Goal: Find specific page/section: Find specific page/section

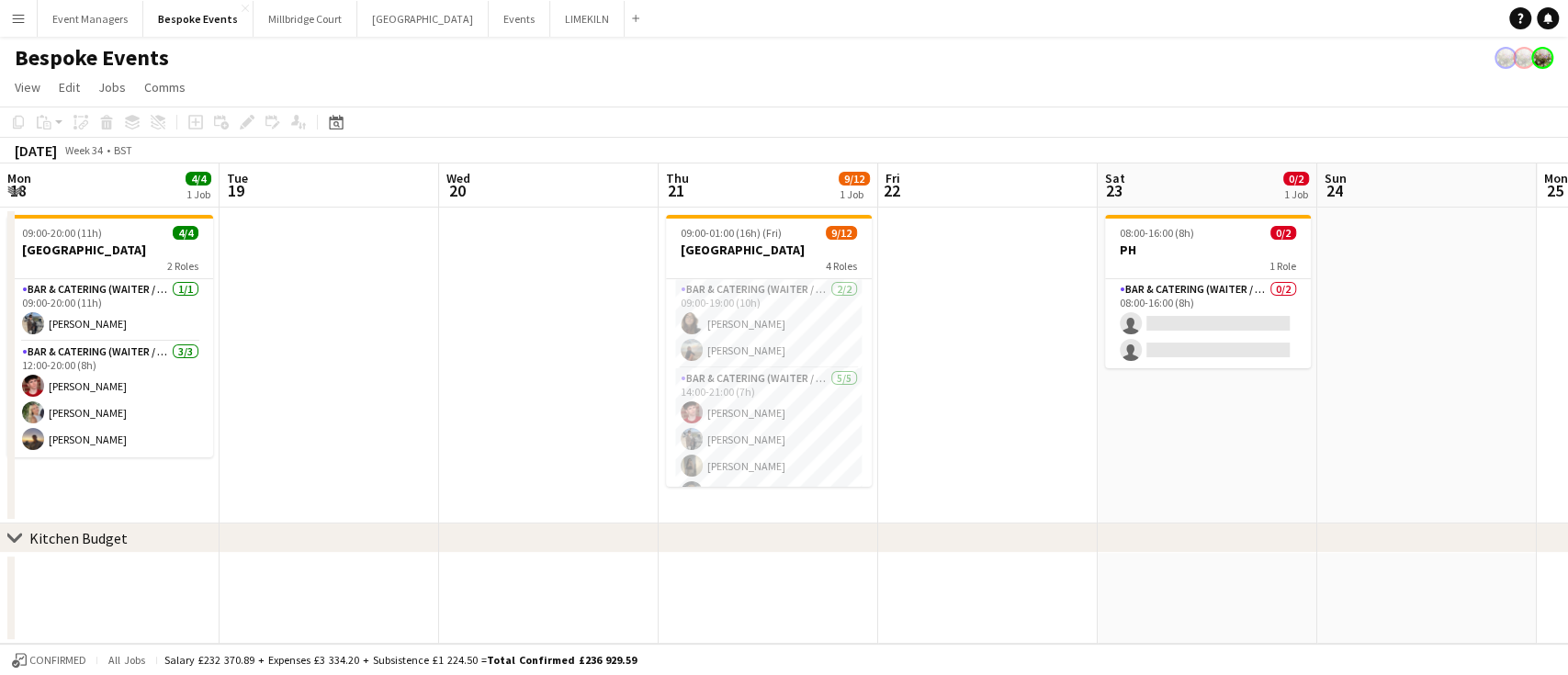
scroll to position [0, 697]
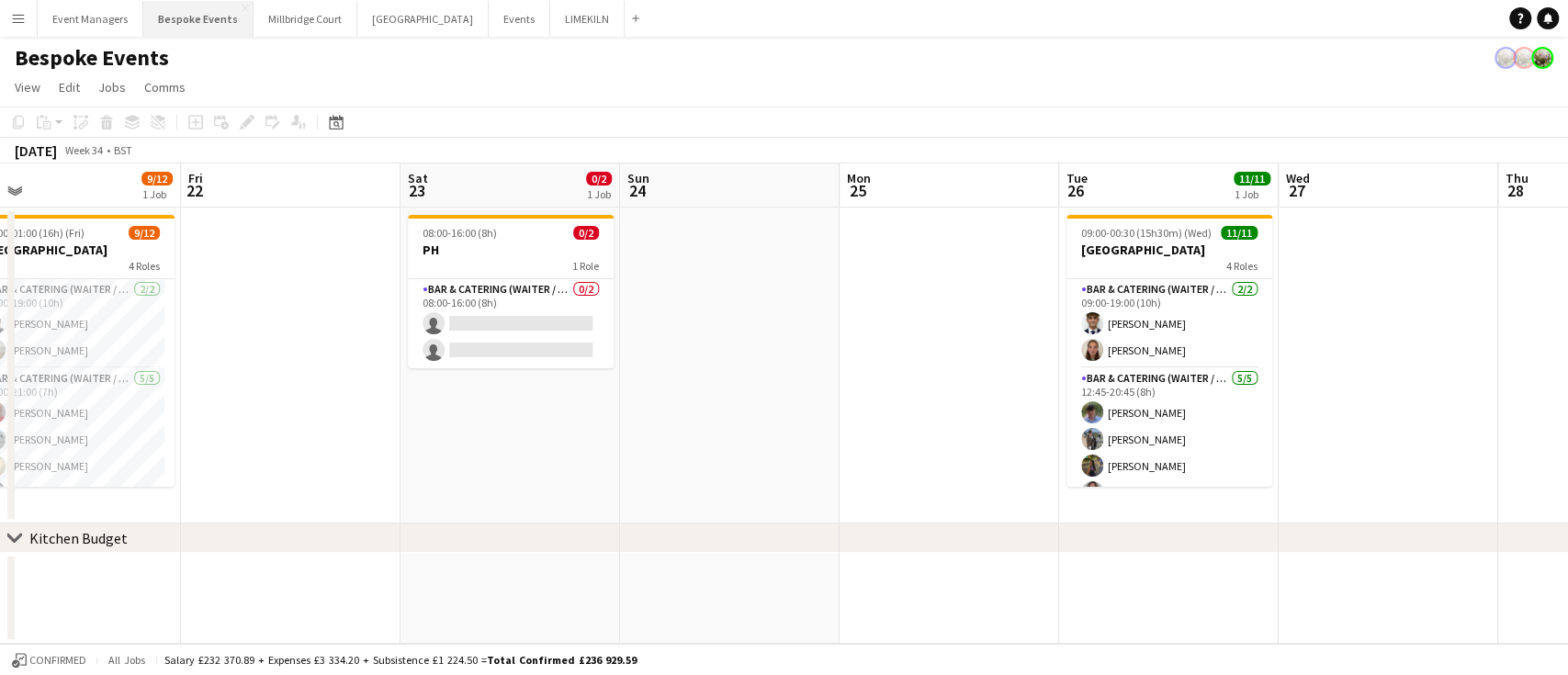
click at [176, 26] on button "Bespoke Events Close" at bounding box center [198, 19] width 110 height 36
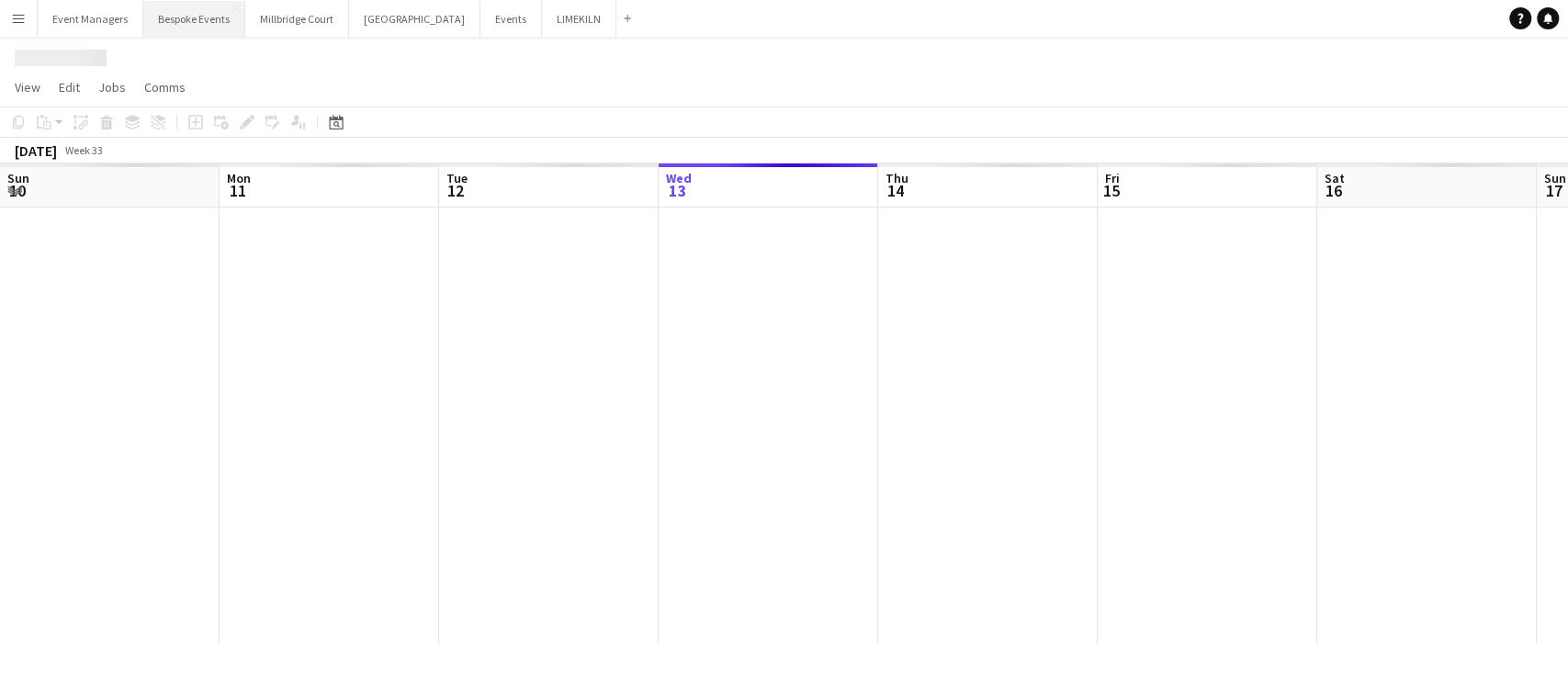
scroll to position [0, 439]
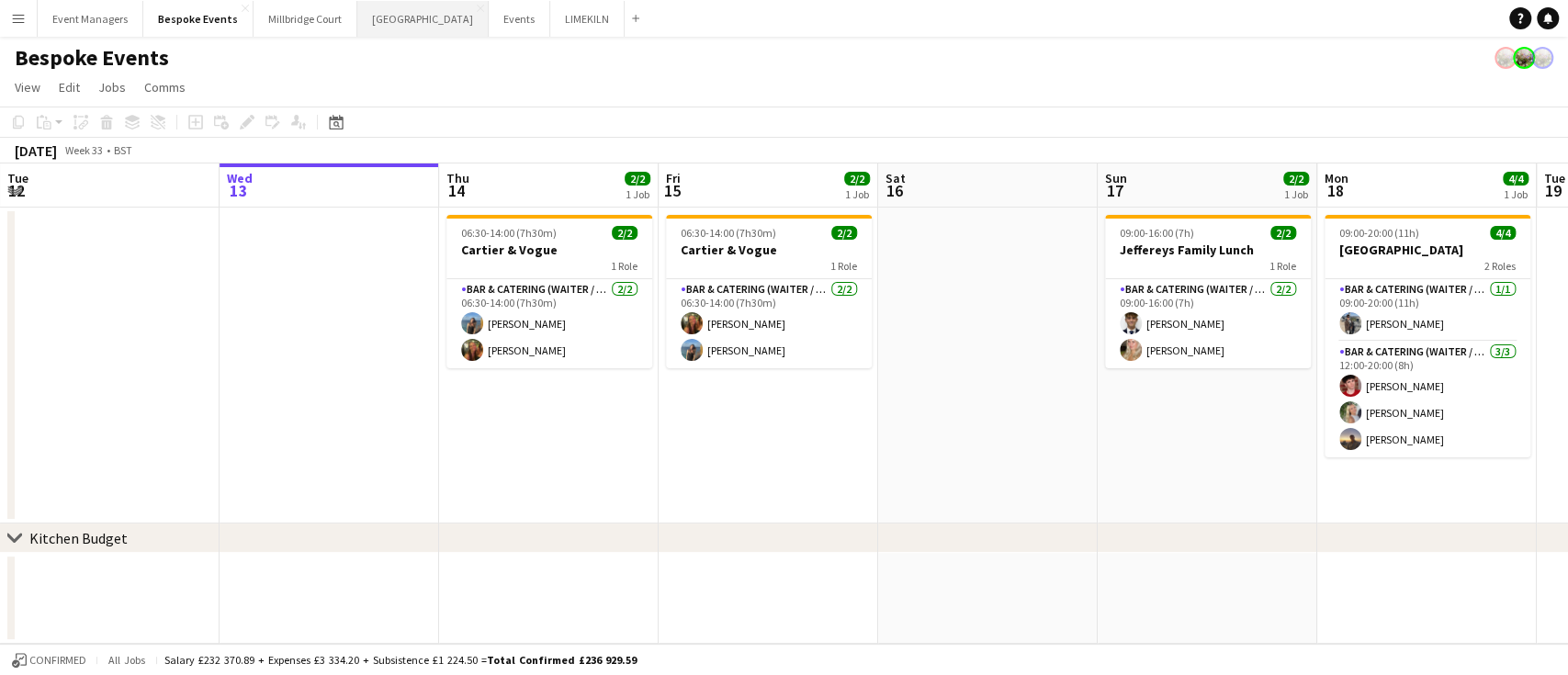
click at [357, 20] on button "[GEOGRAPHIC_DATA] Close" at bounding box center [423, 19] width 131 height 36
